Goal: Transaction & Acquisition: Purchase product/service

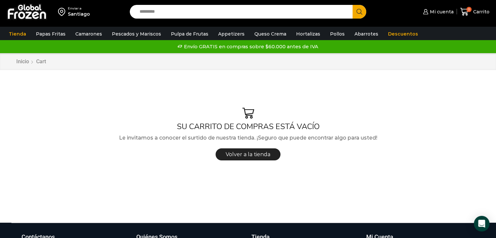
click at [264, 14] on input "Search input" at bounding box center [242, 12] width 213 height 14
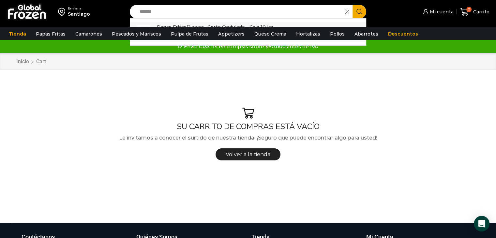
click at [177, 23] on p "Papas Fritas Dippers - Corte Ondulado - Caja 10 kg" at bounding box center [215, 26] width 116 height 7
type input "**********"
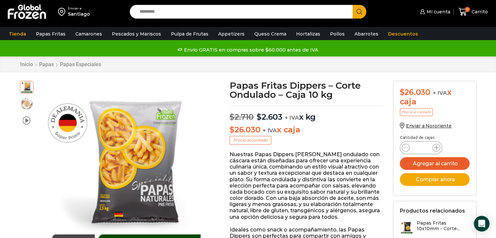
click at [438, 148] on icon at bounding box center [436, 147] width 5 height 5
type input "*"
click at [440, 162] on button "Agregar al carrito" at bounding box center [435, 163] width 70 height 13
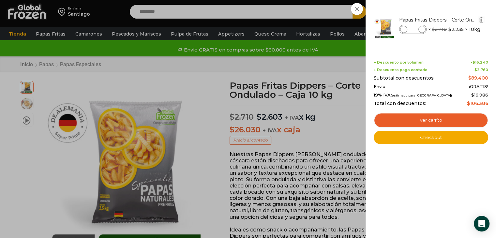
click at [421, 29] on icon at bounding box center [422, 30] width 4 height 4
type input "*"
click at [405, 29] on icon at bounding box center [404, 30] width 4 height 4
type input "*"
click at [422, 31] on span at bounding box center [421, 29] width 7 height 7
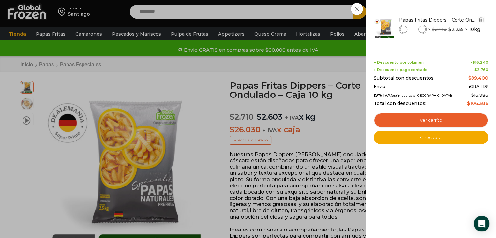
type input "*"
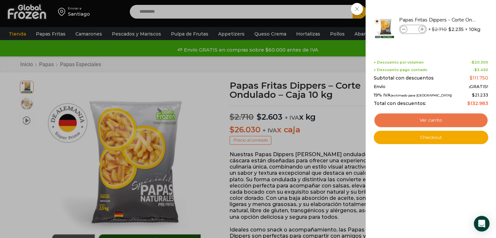
click at [424, 120] on link "Ver carrito" at bounding box center [431, 120] width 114 height 15
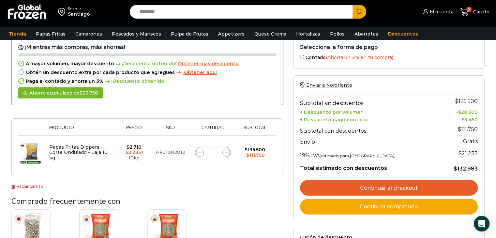
scroll to position [32, 0]
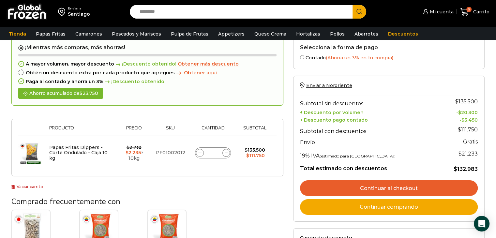
click at [381, 188] on link "Continuar al checkout" at bounding box center [389, 188] width 178 height 16
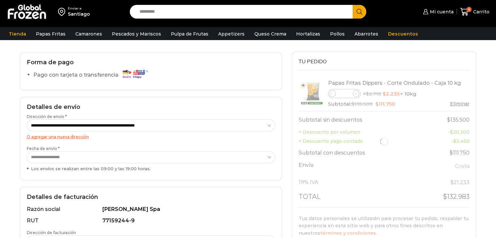
scroll to position [42, 0]
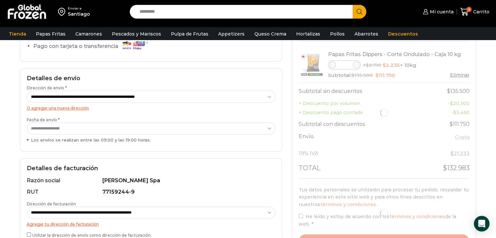
select select "*"
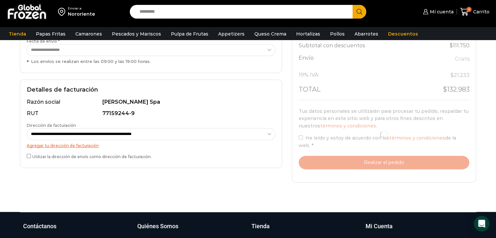
scroll to position [148, 0]
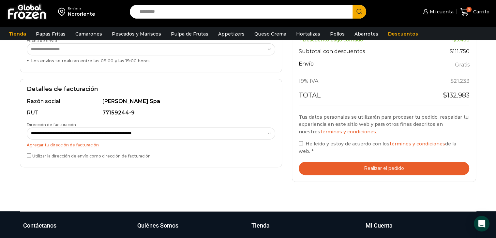
click at [345, 174] on button "Realizar el pedido" at bounding box center [384, 168] width 171 height 13
